Goal: Book appointment/travel/reservation

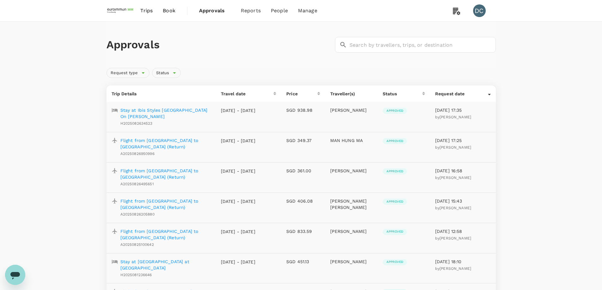
click at [201, 11] on span "Approvals" at bounding box center [215, 11] width 32 height 8
click at [167, 9] on span "Book" at bounding box center [169, 11] width 13 height 8
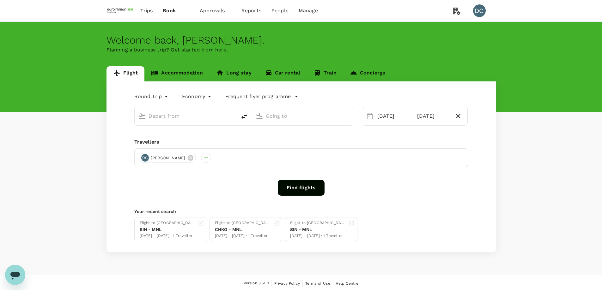
click at [167, 9] on span "Book" at bounding box center [169, 11] width 13 height 8
type input "Singapore Changi (SIN)"
type input "Suvarnabhumi Intl (BKK)"
type input "Singapore Changi (SIN)"
type input "Suvarnabhumi Intl (BKK)"
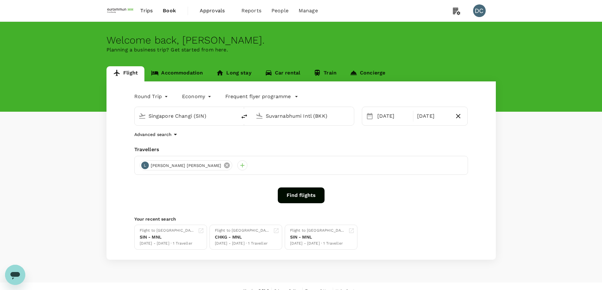
click at [224, 166] on icon at bounding box center [227, 166] width 6 height 6
click at [337, 30] on div "Welcome back , [PERSON_NAME] . Planning a business trip? Get started from here." at bounding box center [301, 67] width 602 height 90
click at [422, 14] on div "Trips Book Approvals 0 Reports People Manage [GEOGRAPHIC_DATA]" at bounding box center [300, 10] width 389 height 21
